Goal: Information Seeking & Learning: Learn about a topic

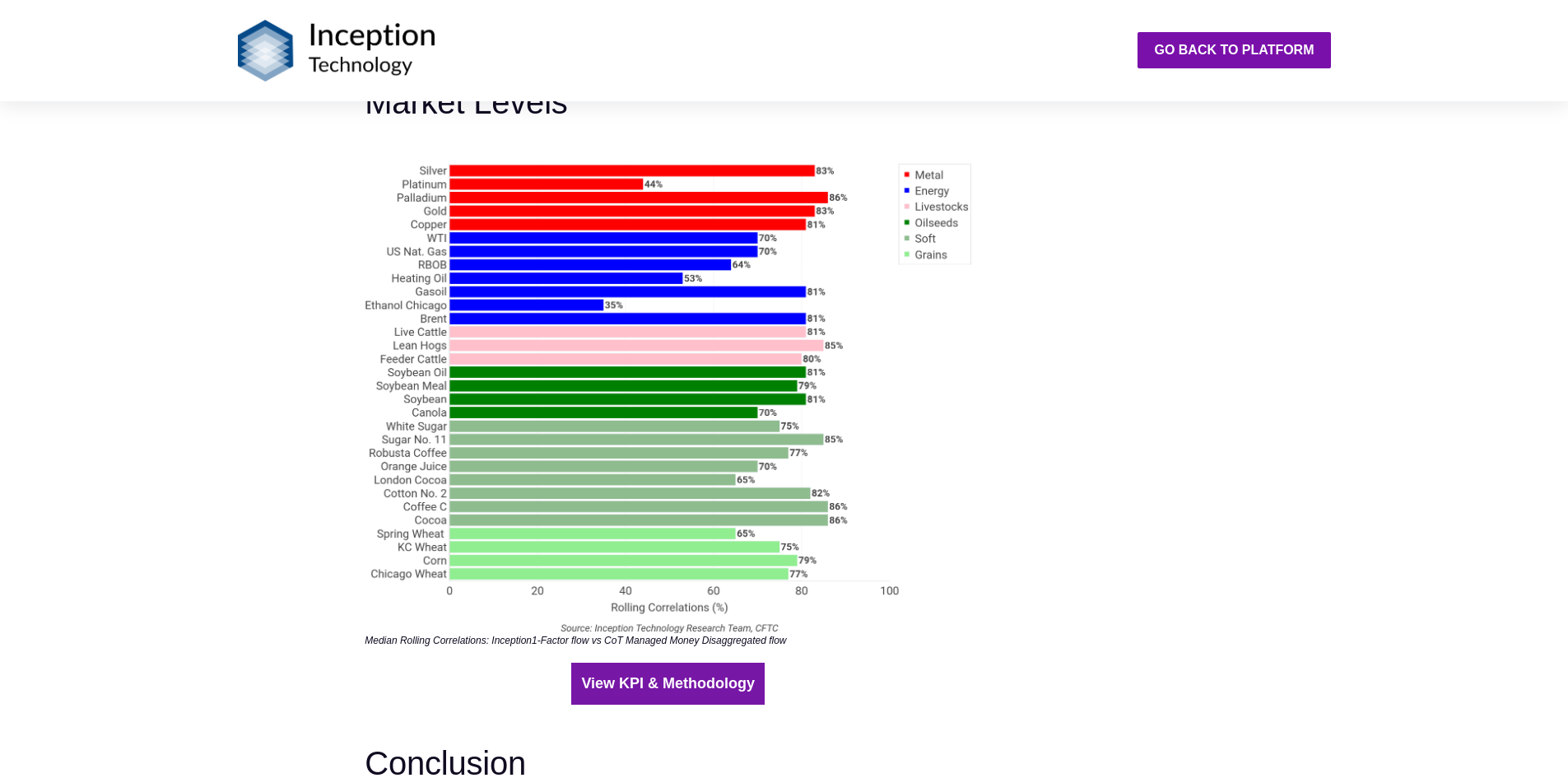
scroll to position [3327, 0]
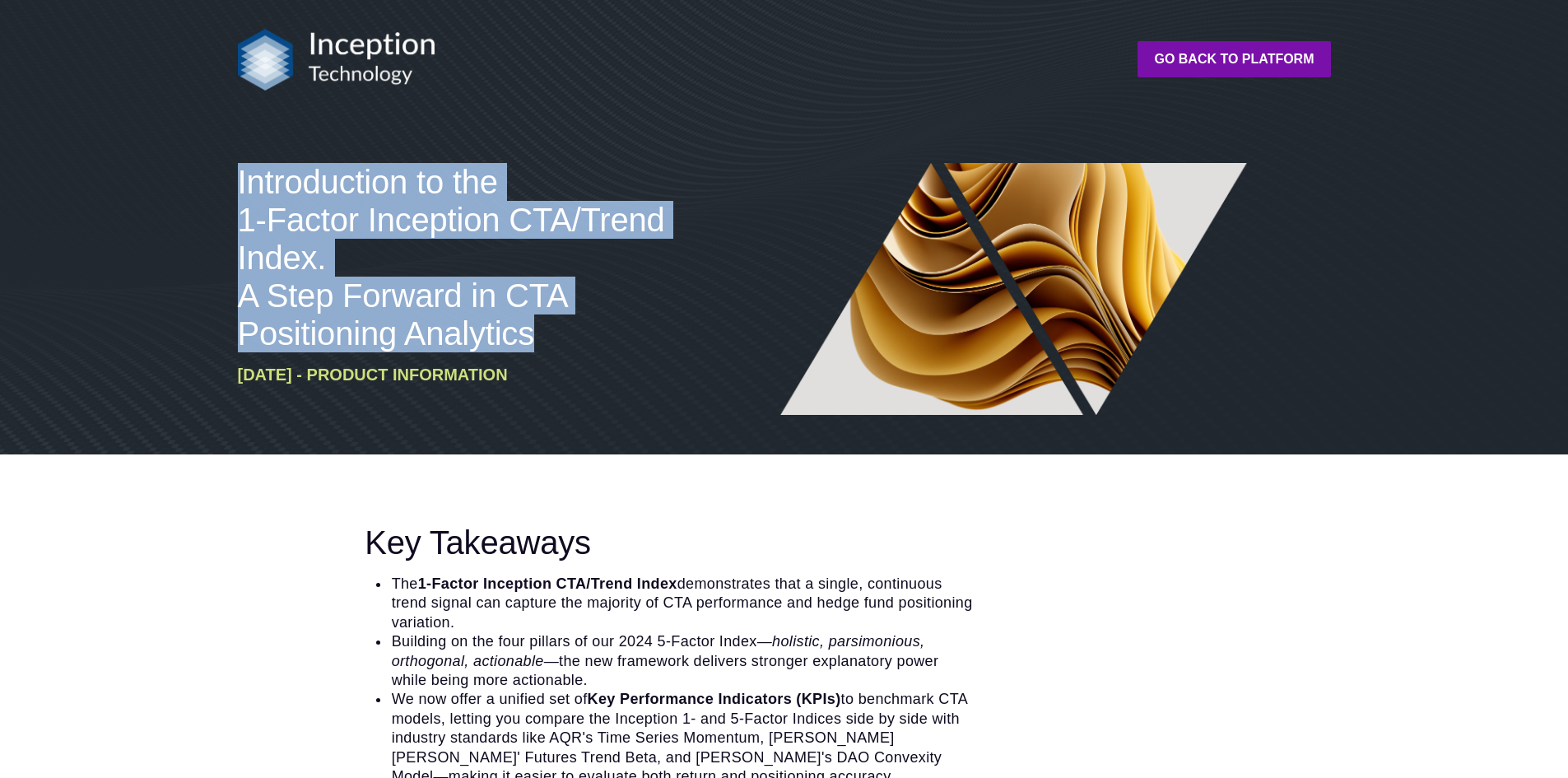
drag, startPoint x: 231, startPoint y: 163, endPoint x: 549, endPoint y: 341, distance: 364.4
click at [549, 341] on div "Introduction to the 1-Factor Inception CTA/Trend Index. A Step Forward in CTA P…" at bounding box center [462, 289] width 461 height 252
click at [549, 341] on h3 "Introduction to the 1-Factor Inception CTA/Trend Index. A Step Forward in CTA P…" at bounding box center [461, 257] width 448 height 189
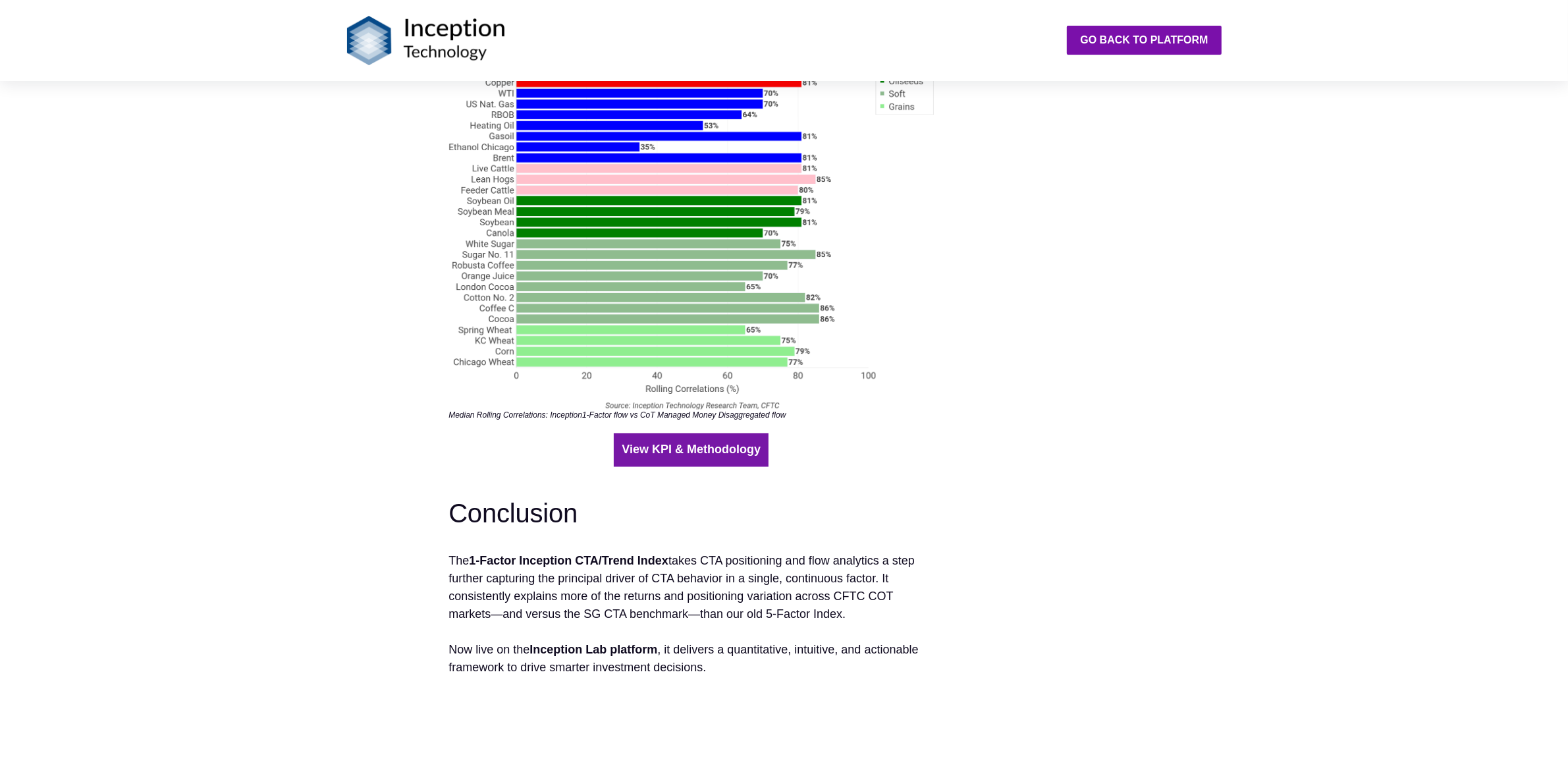
scroll to position [2751, 0]
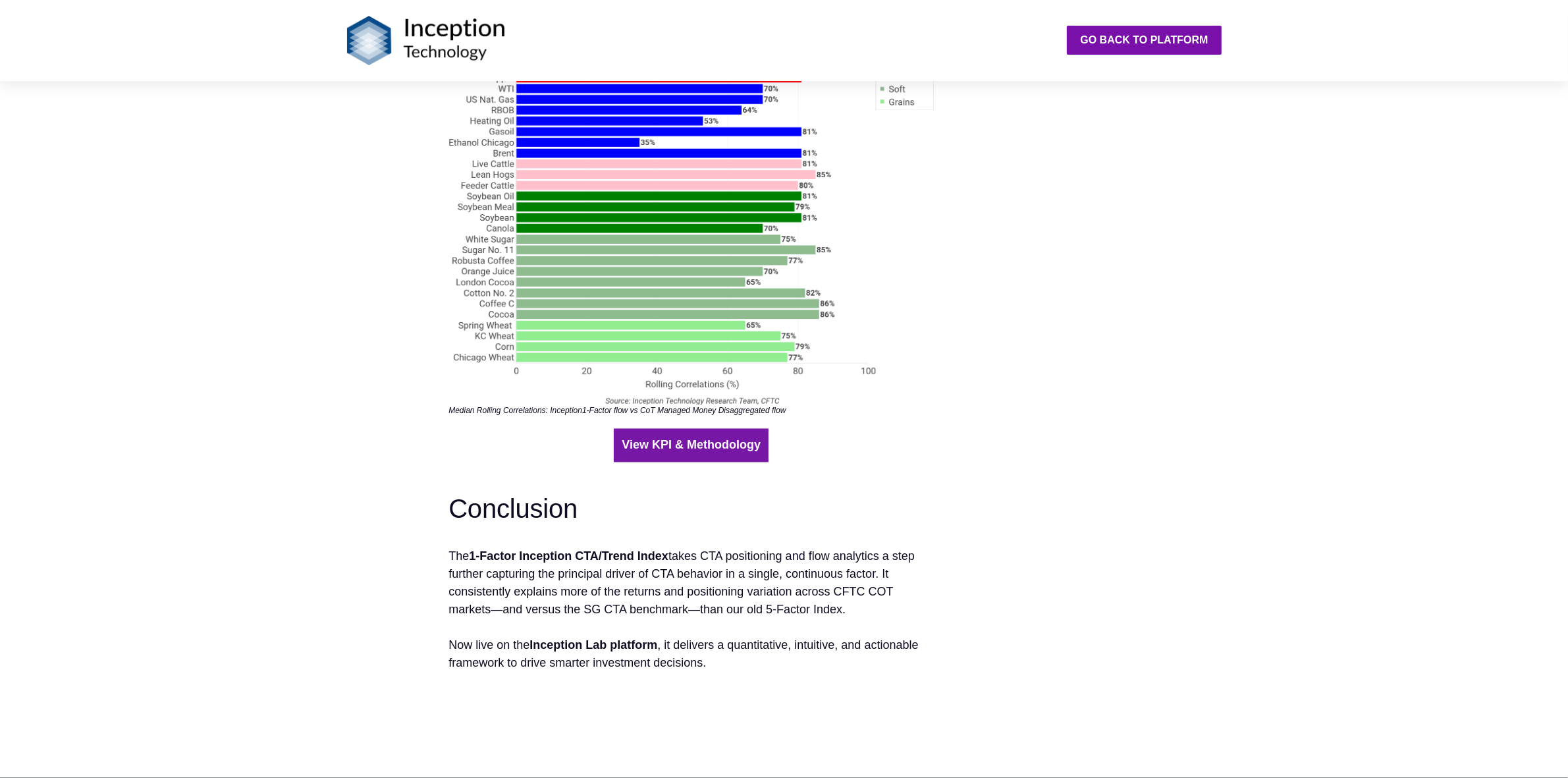
click at [656, 439] on b "View KPI & Methodology" at bounding box center [691, 445] width 139 height 13
